Goal: Task Accomplishment & Management: Manage account settings

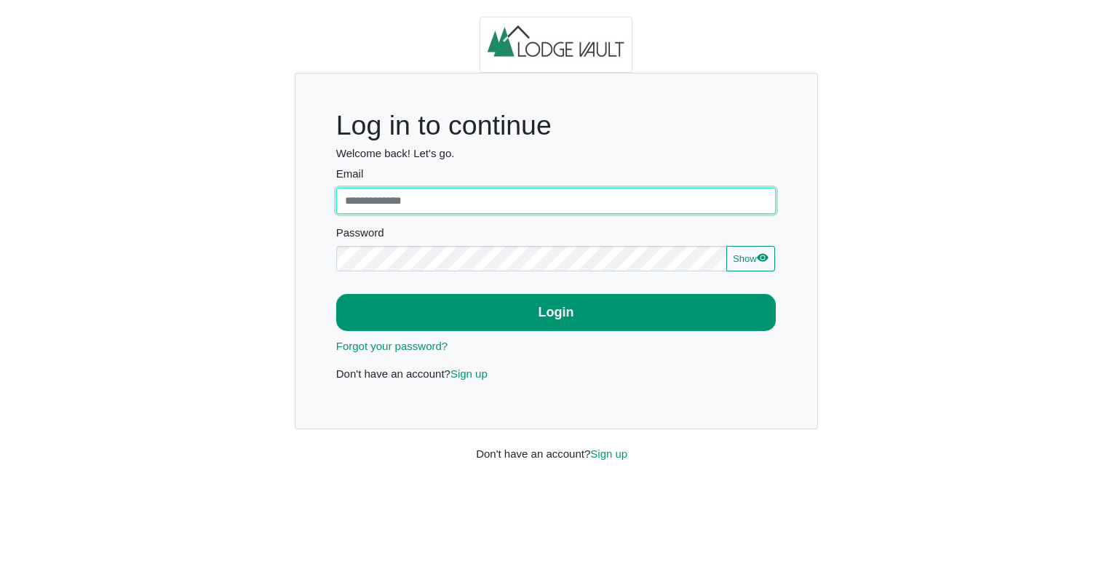
click at [501, 209] on input "Email" at bounding box center [556, 201] width 440 height 26
type input "**********"
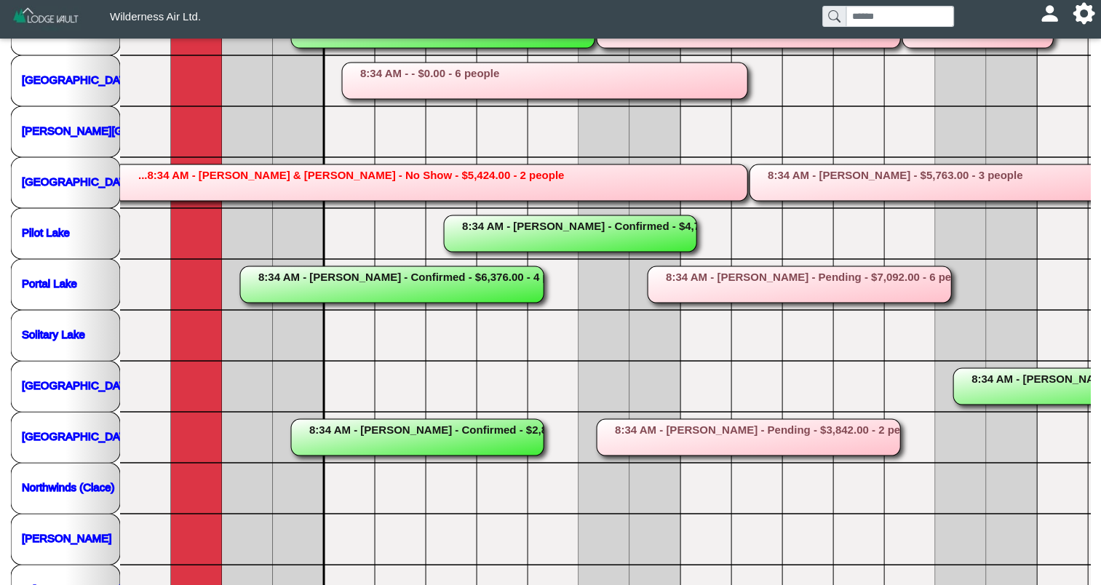
scroll to position [366, 0]
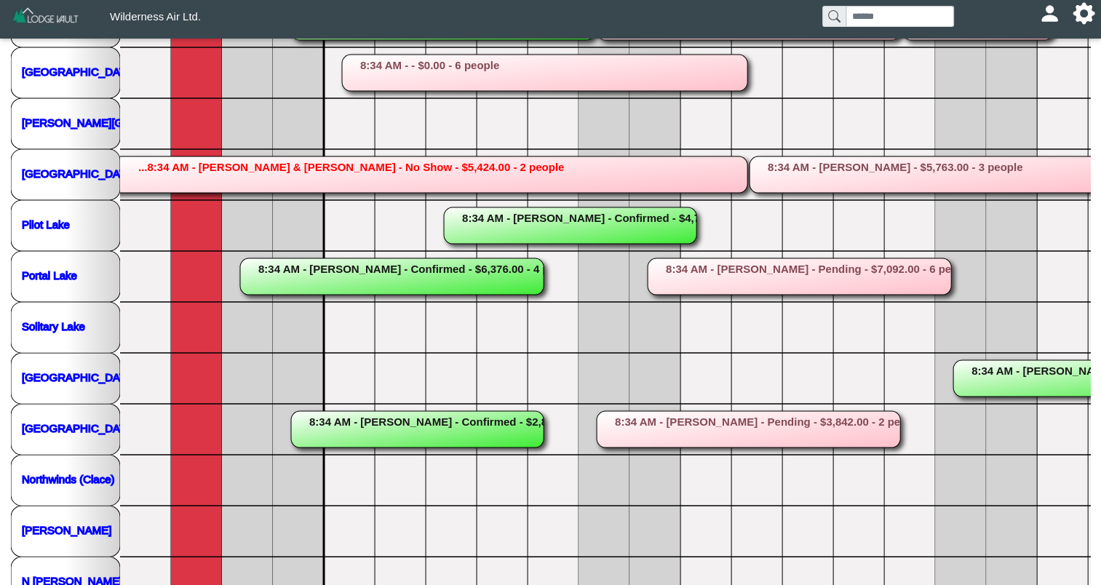
click at [997, 374] on rect at bounding box center [1106, 378] width 304 height 36
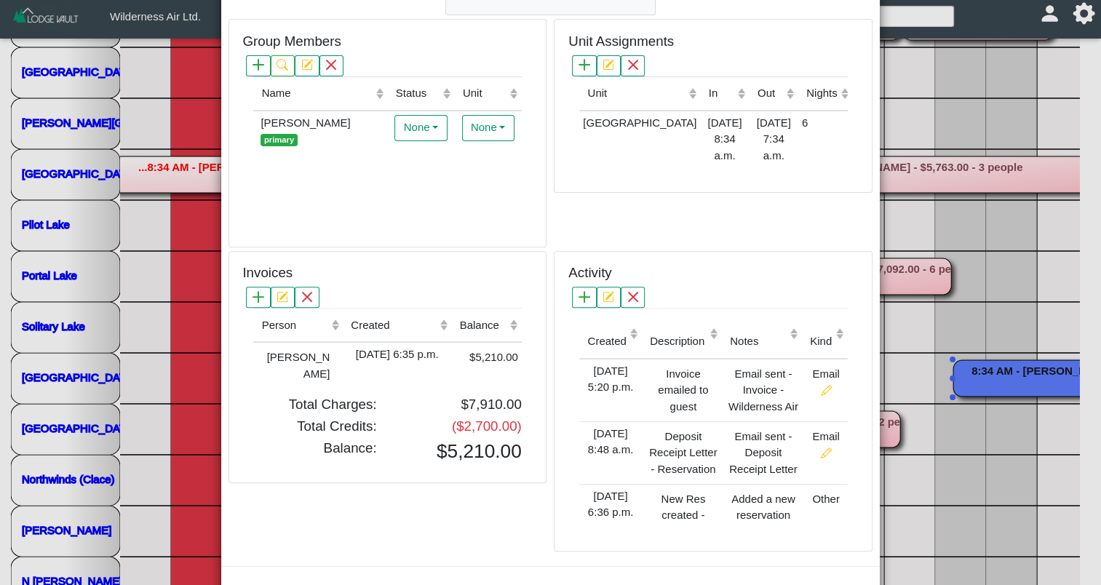
scroll to position [463, 0]
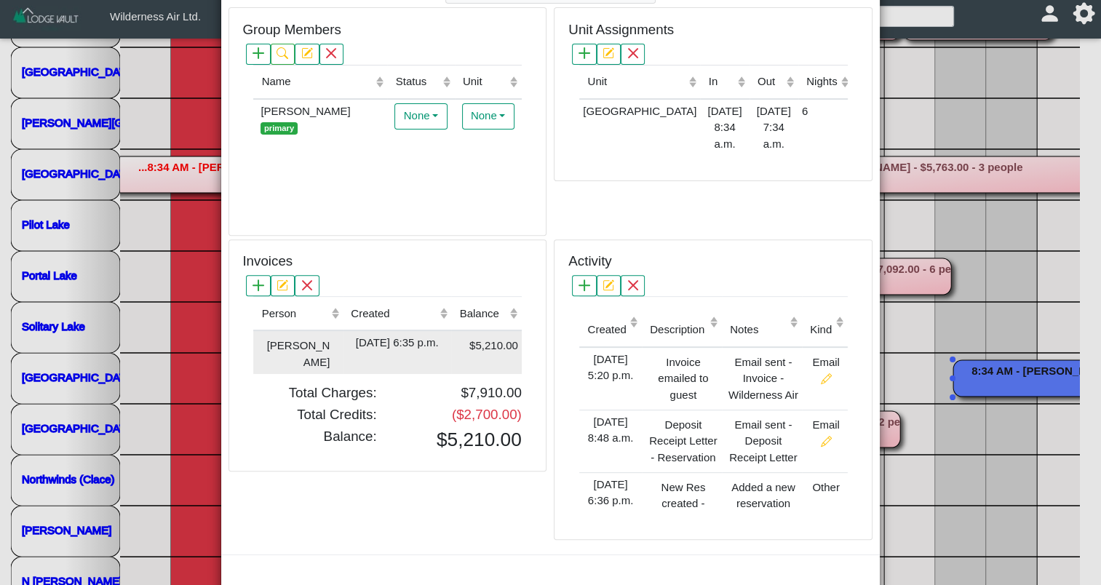
click at [422, 335] on div "[DATE] 6:35 p.m." at bounding box center [397, 343] width 101 height 17
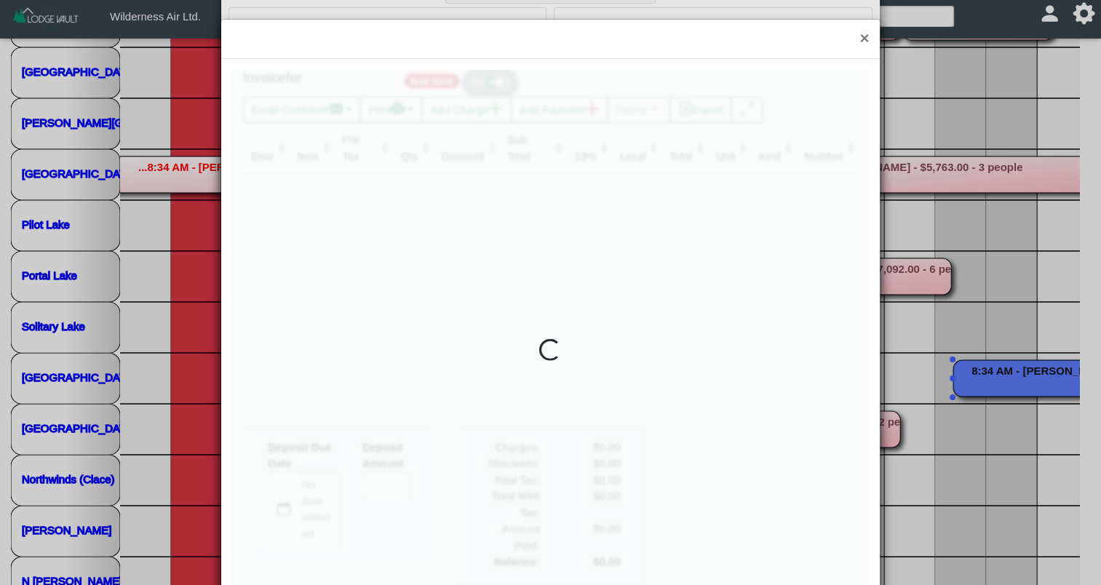
type input "*"
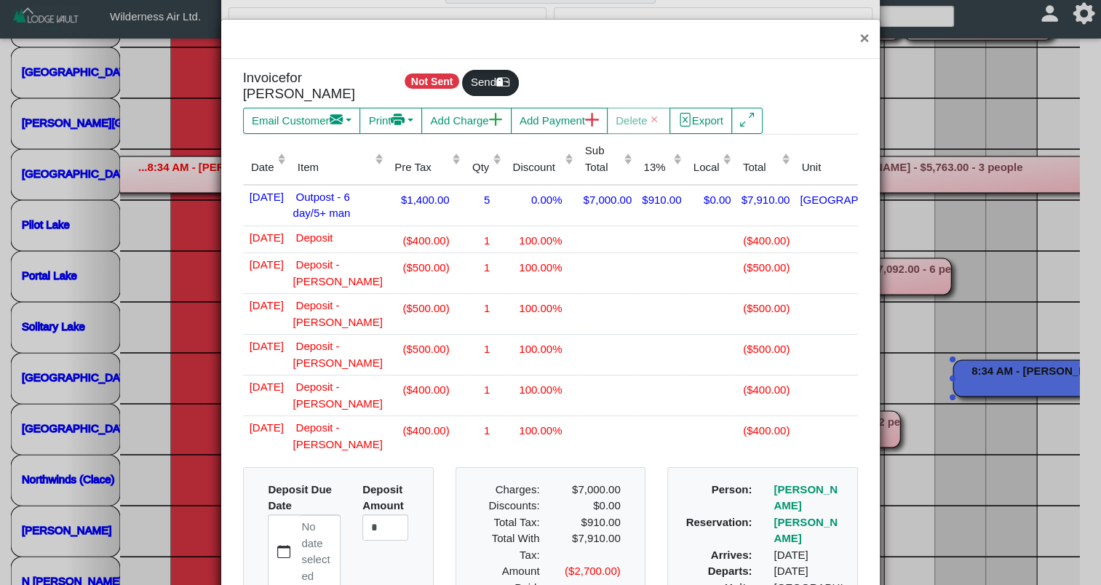
click at [699, 85] on div "Not Sent Send" at bounding box center [631, 84] width 456 height 28
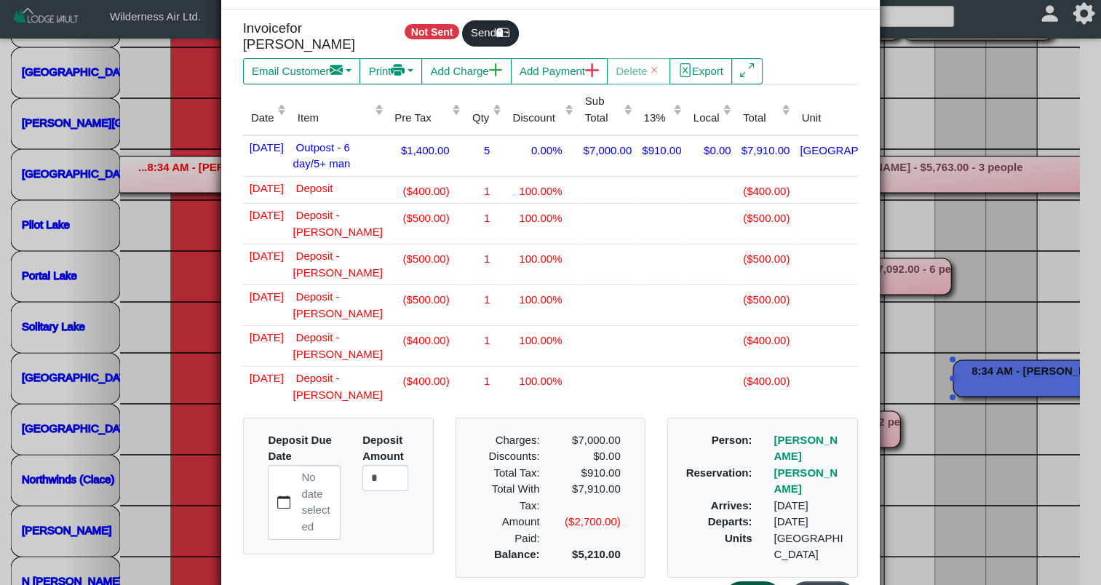
scroll to position [39, 0]
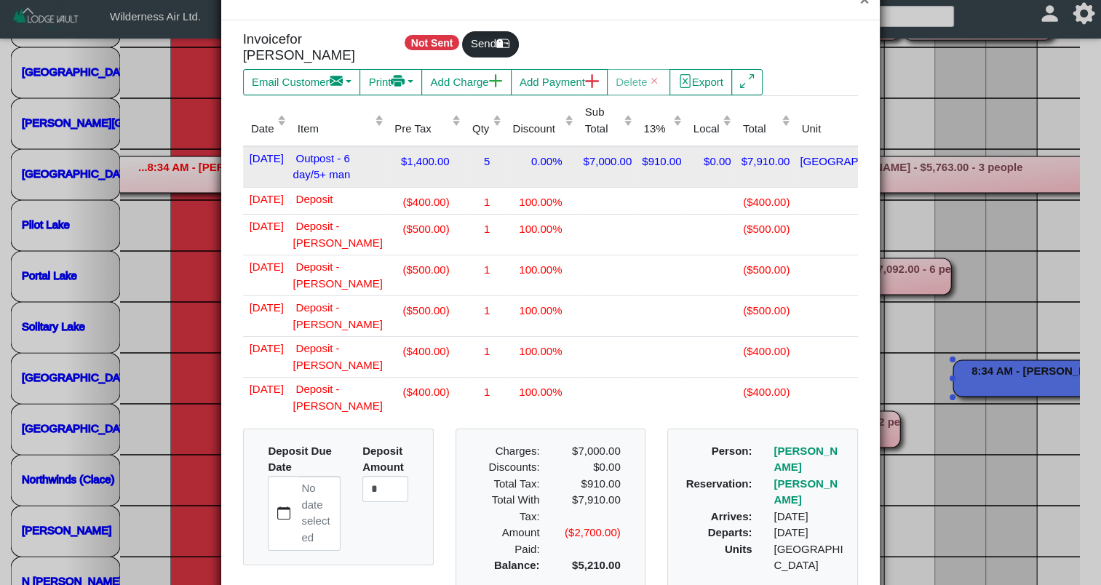
click at [468, 162] on div "5" at bounding box center [484, 161] width 33 height 20
drag, startPoint x: 441, startPoint y: 162, endPoint x: 424, endPoint y: 163, distance: 17.5
click at [468, 163] on input "*" at bounding box center [484, 164] width 33 height 26
type input "*"
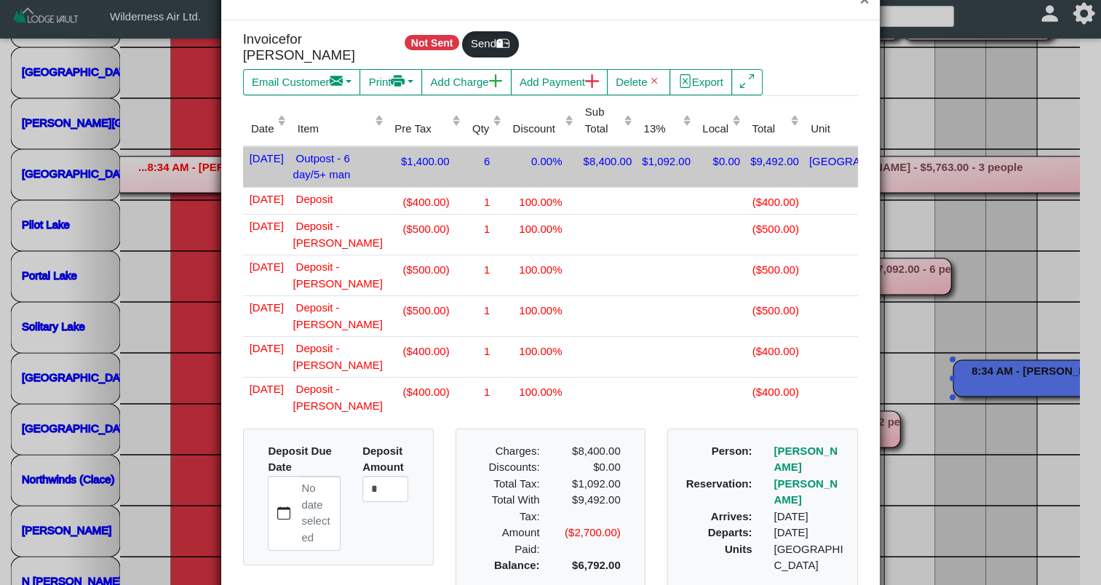
click at [636, 175] on td "$1,092.00" at bounding box center [665, 166] width 59 height 41
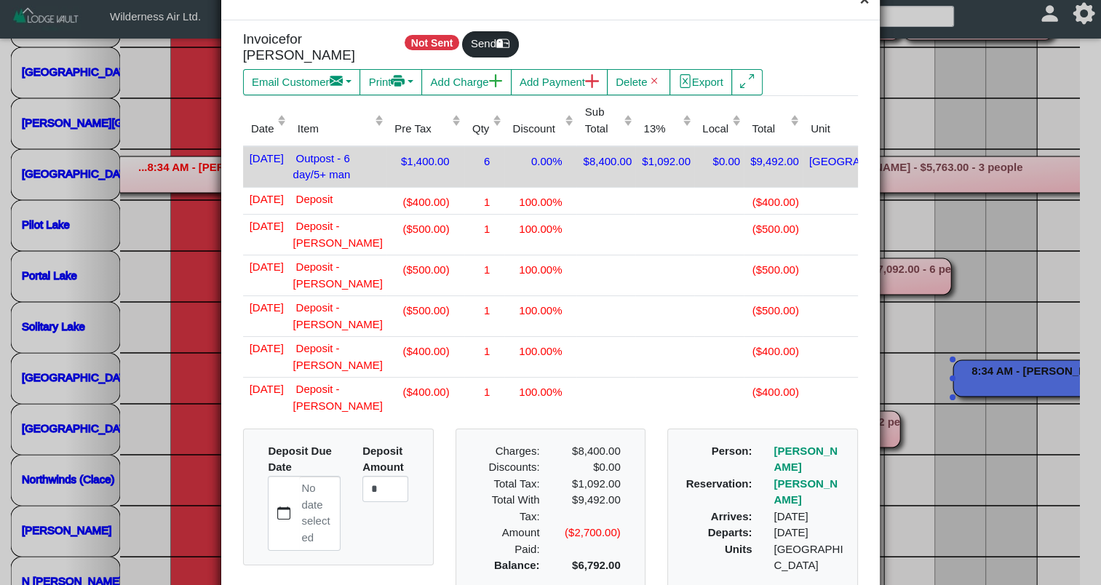
click at [855, 6] on button "×" at bounding box center [864, 0] width 31 height 39
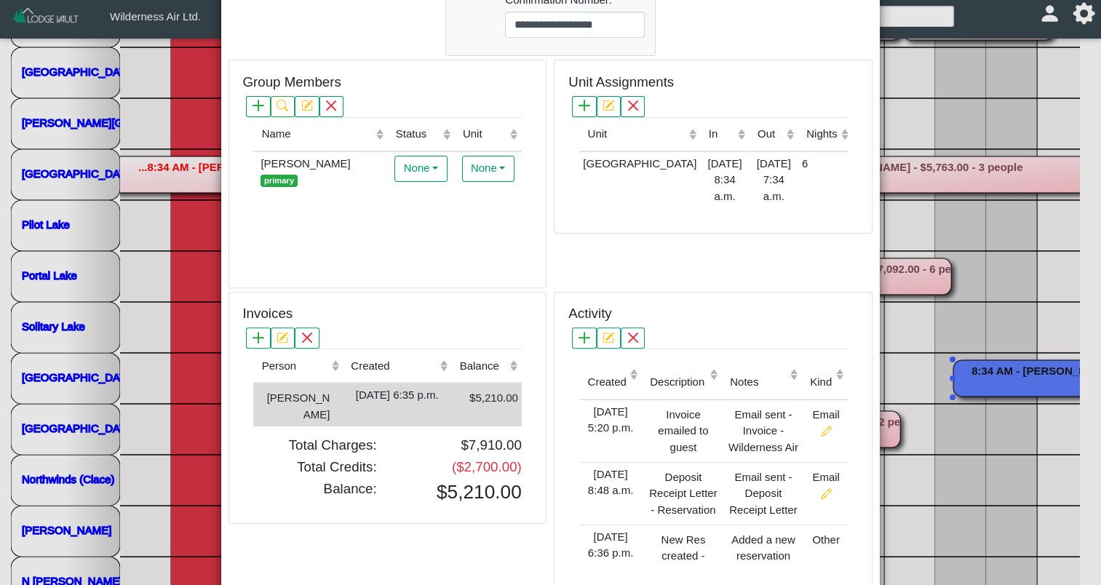
scroll to position [412, 0]
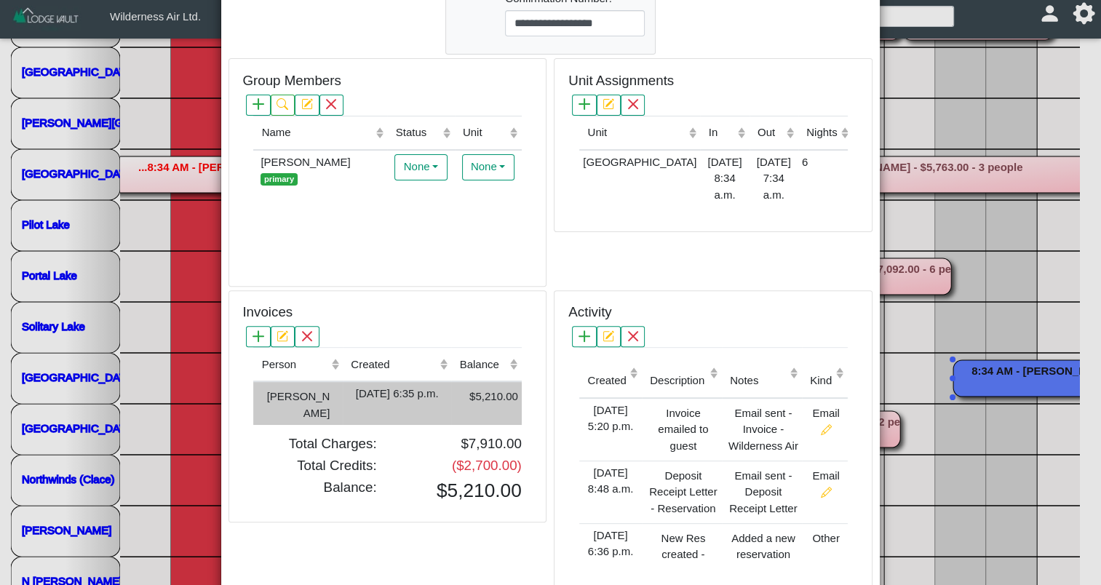
click at [438, 391] on div "[DATE] 6:35 p.m." at bounding box center [397, 394] width 101 height 17
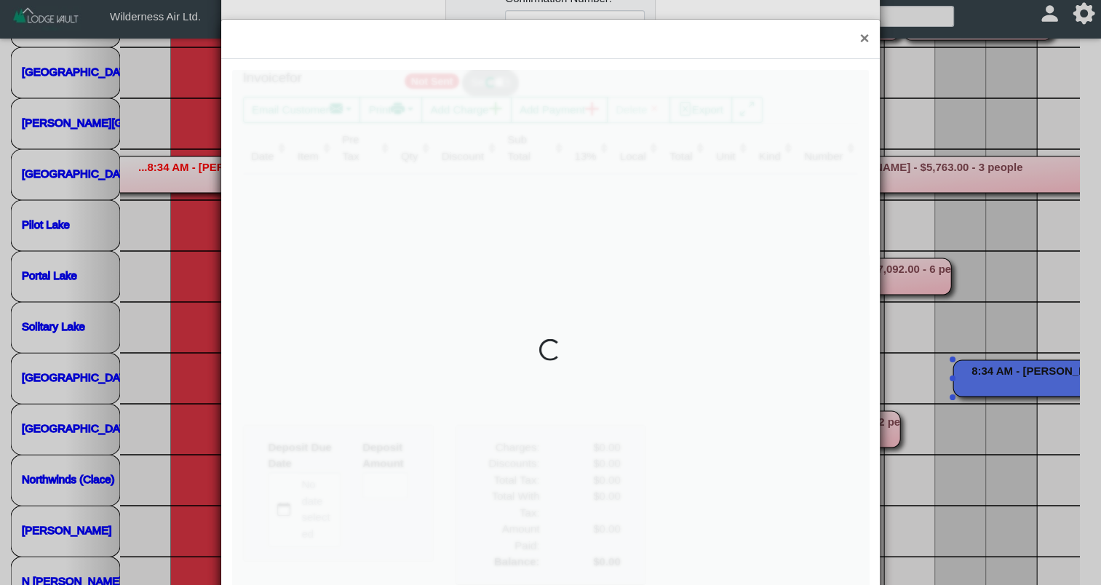
scroll to position [0, 0]
type input "*"
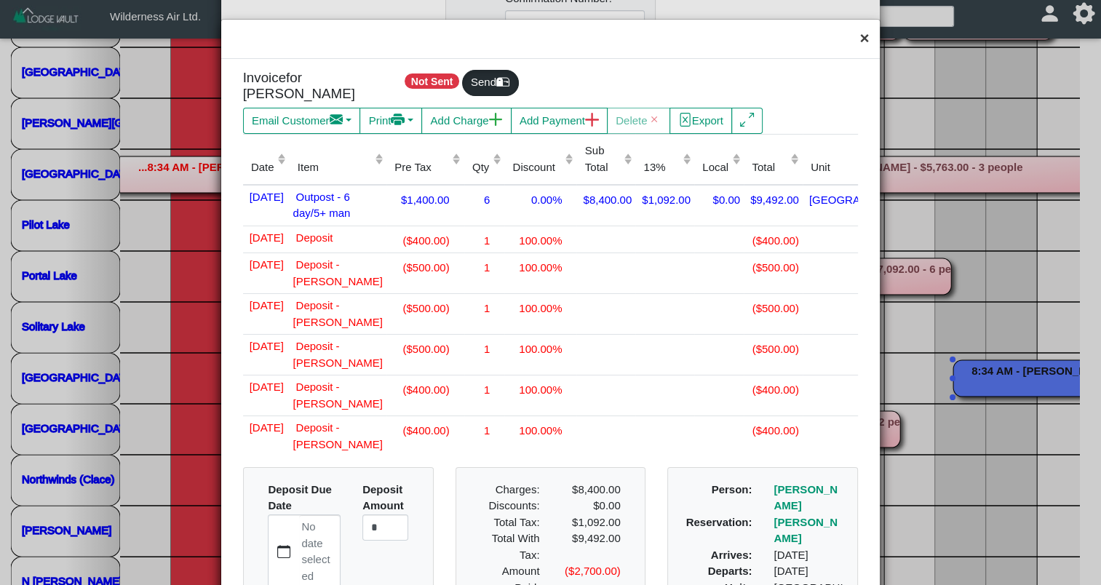
click at [853, 36] on button "×" at bounding box center [864, 39] width 31 height 39
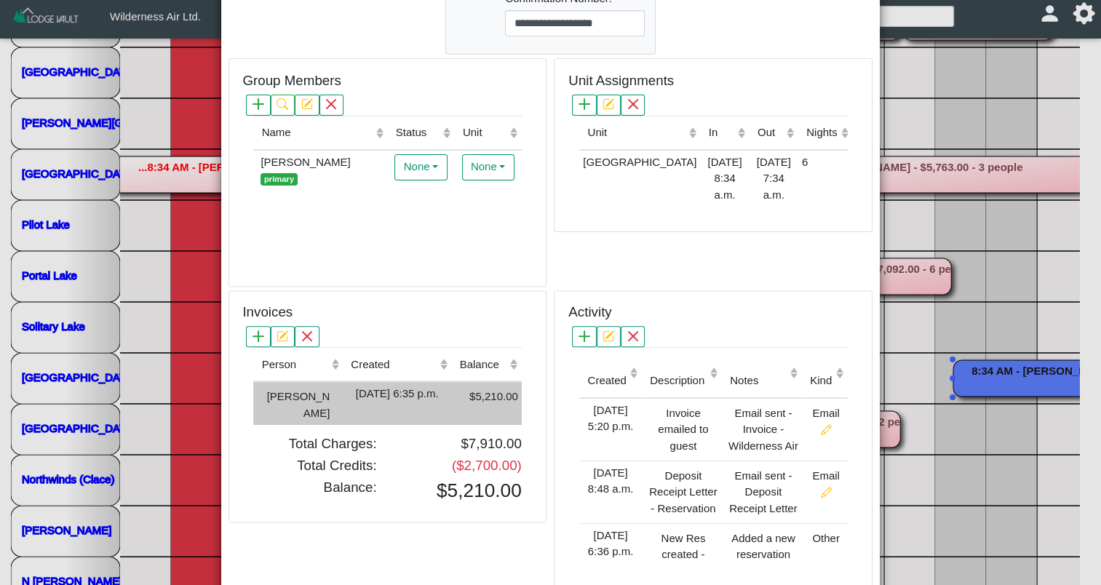
click at [355, 395] on div "[DATE] 6:35 p.m." at bounding box center [397, 394] width 101 height 17
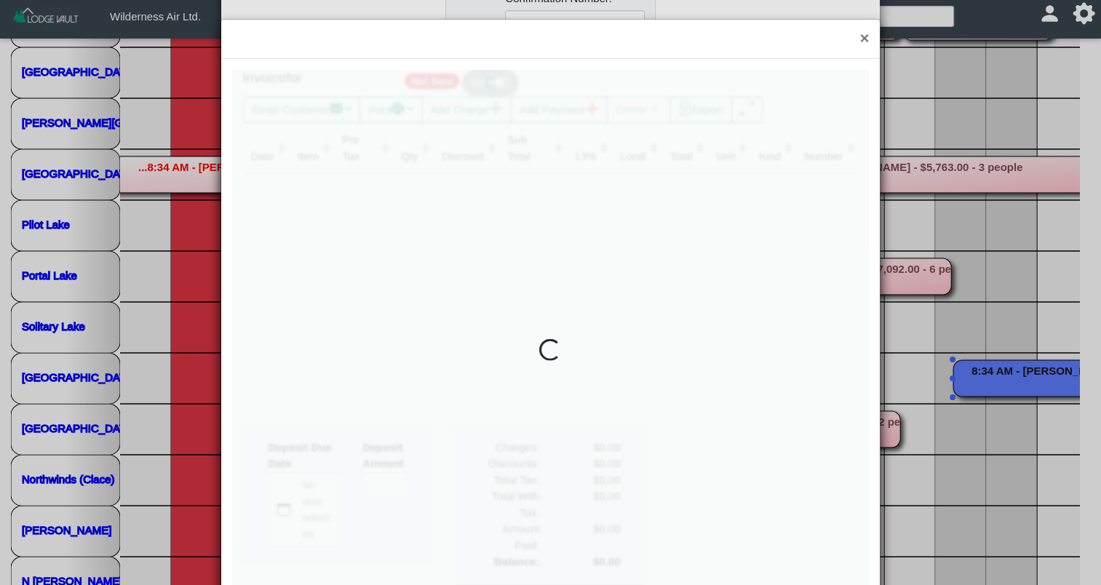
type input "*"
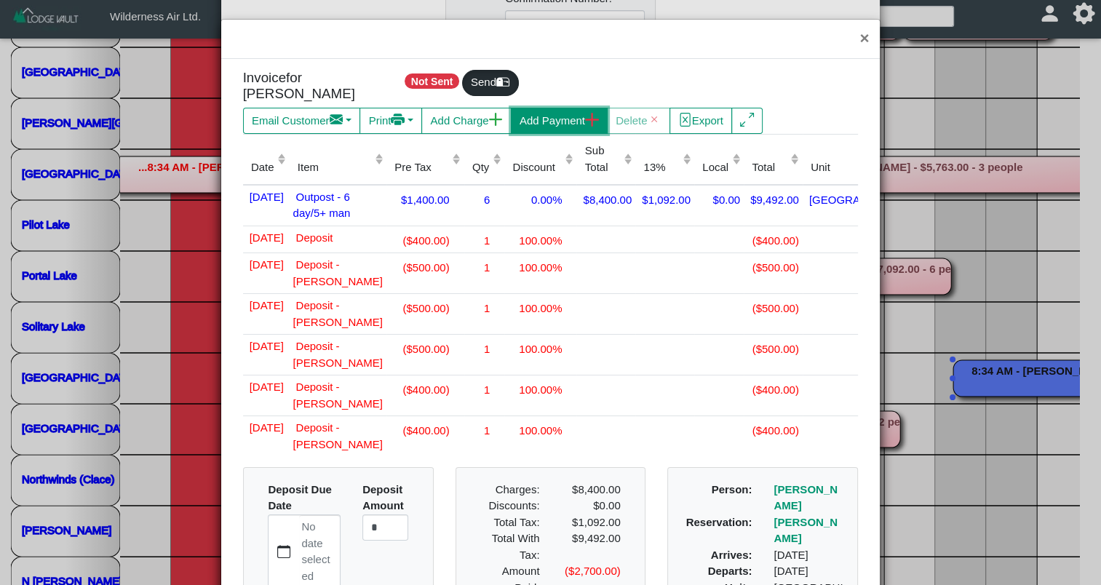
click at [540, 125] on button "Add Payment" at bounding box center [559, 121] width 97 height 26
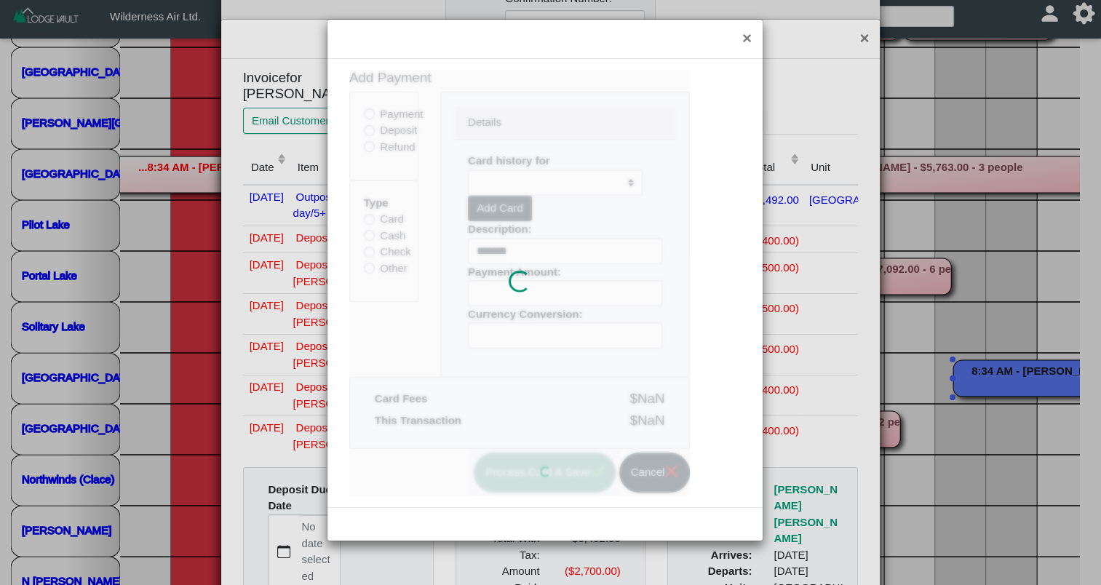
select select
type input "****"
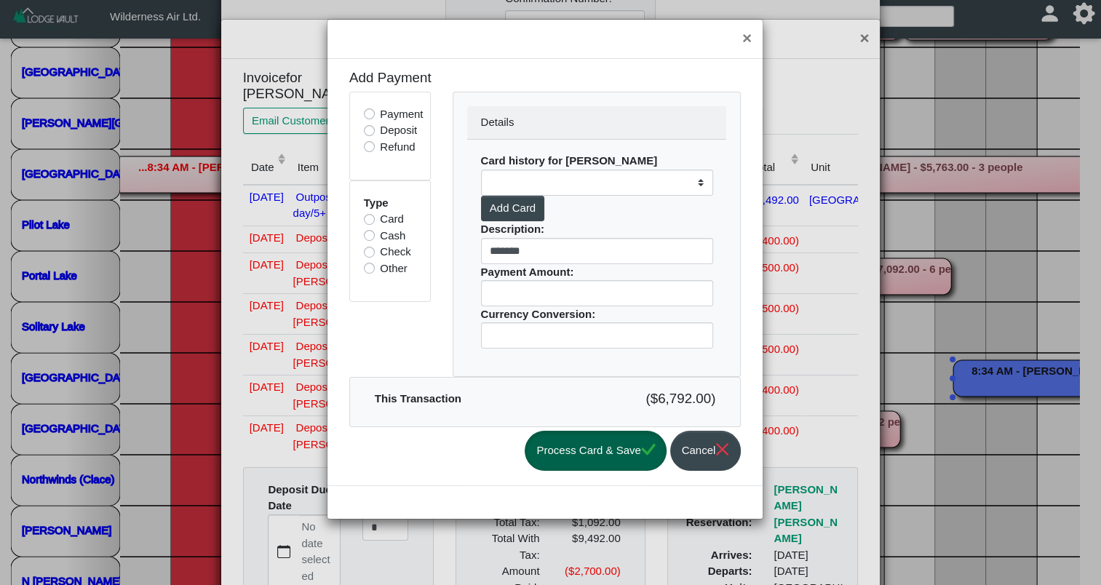
click at [405, 131] on label "Deposit" at bounding box center [398, 130] width 37 height 17
select select
type input "*******"
click at [395, 271] on label "Other" at bounding box center [394, 269] width 28 height 17
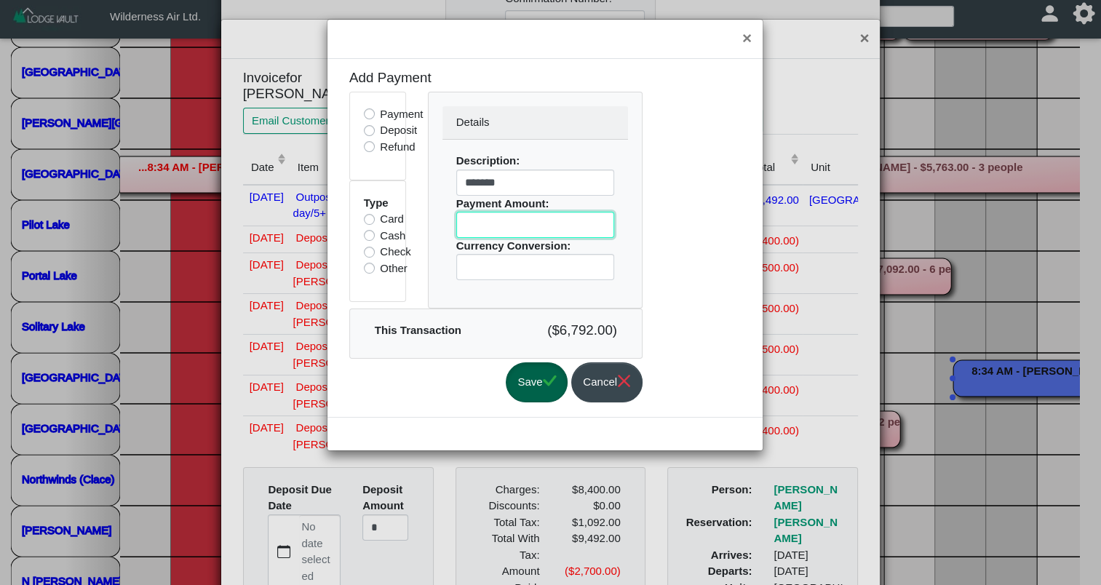
drag, startPoint x: 504, startPoint y: 225, endPoint x: 425, endPoint y: 223, distance: 78.7
click at [425, 223] on div "Details Description: ******* Payment Amount: **** Currency Conversion: *" at bounding box center [535, 200] width 237 height 217
type input "*******"
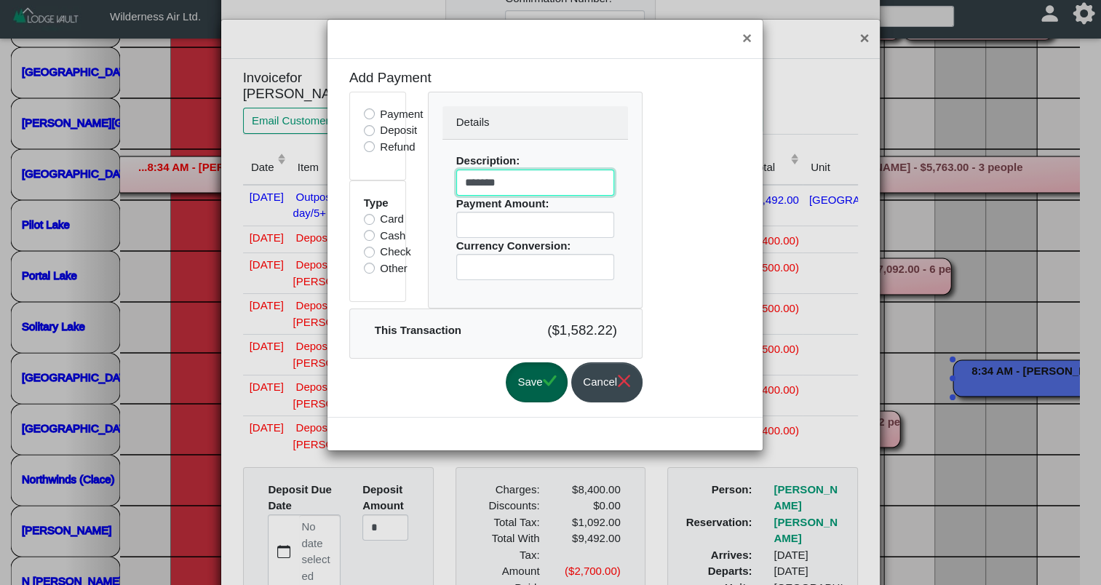
click at [533, 188] on input "*******" at bounding box center [535, 183] width 159 height 26
type input "**********"
click at [542, 376] on button "Save" at bounding box center [537, 383] width 62 height 40
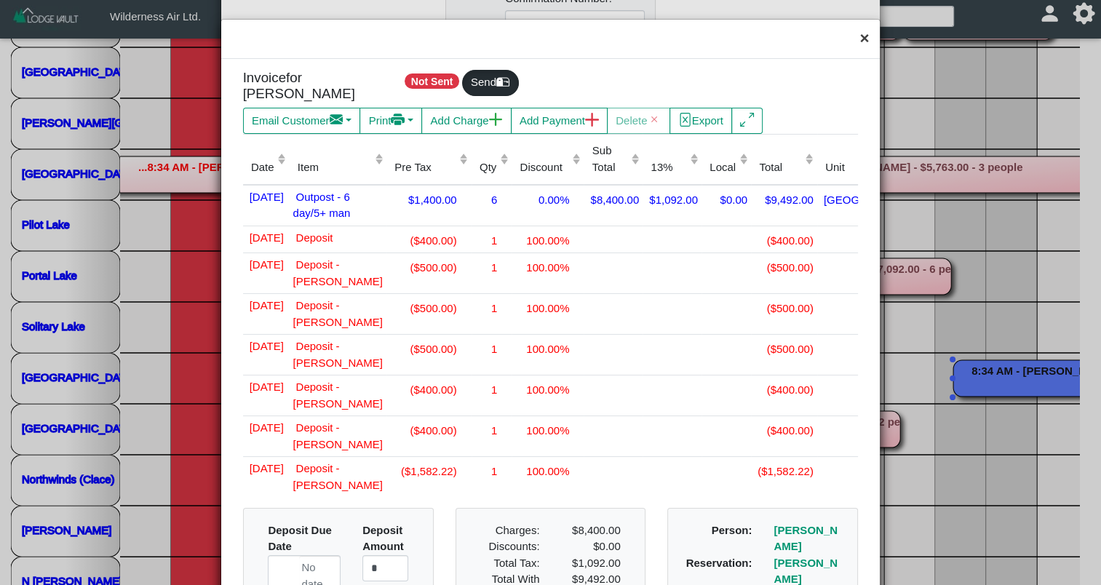
click at [852, 41] on button "×" at bounding box center [864, 39] width 31 height 39
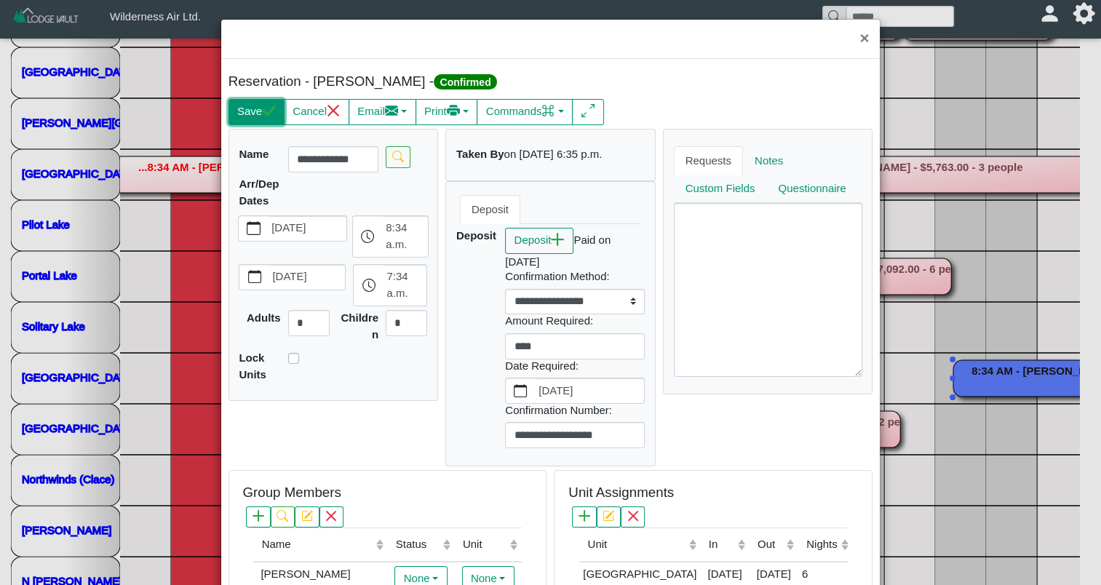
click at [262, 108] on icon "check" at bounding box center [269, 111] width 14 height 14
